Goal: Task Accomplishment & Management: Complete application form

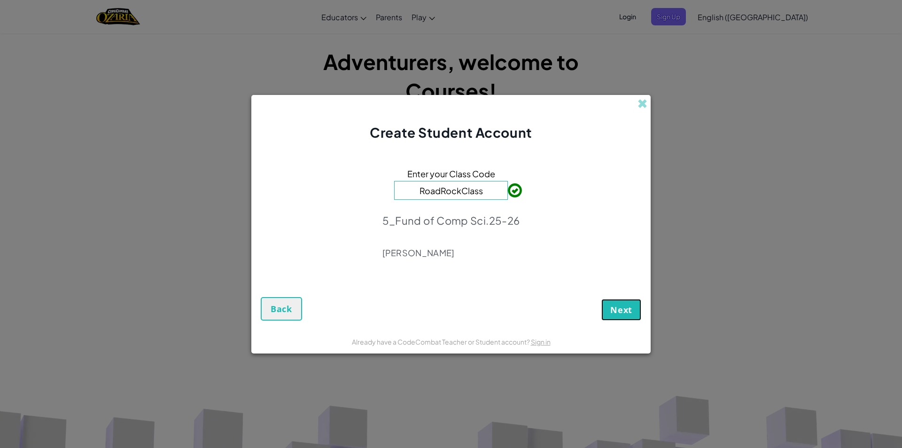
click at [630, 313] on span "Next" at bounding box center [621, 309] width 22 height 11
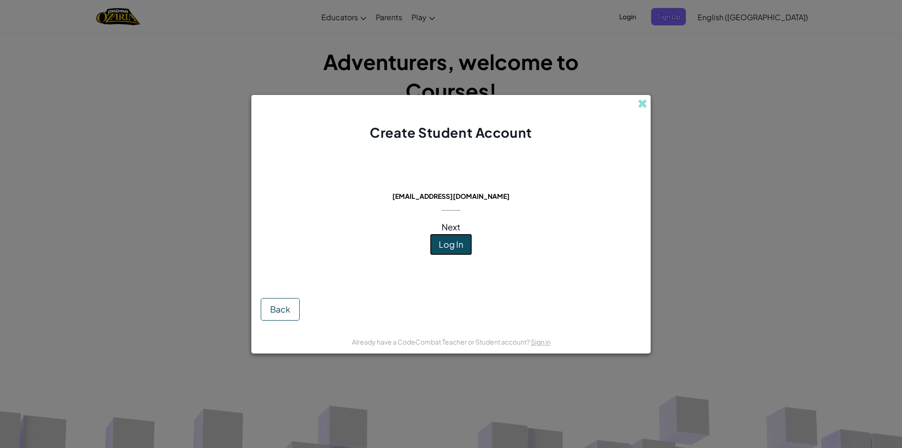
click at [453, 240] on span "Log In" at bounding box center [451, 244] width 24 height 11
